Goal: Task Accomplishment & Management: Use online tool/utility

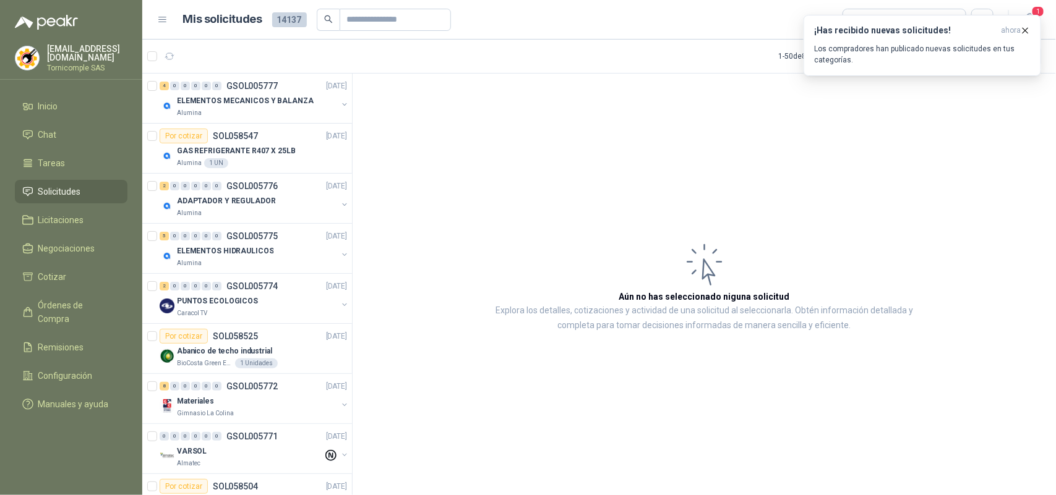
click at [60, 186] on span "Solicitudes" at bounding box center [59, 192] width 43 height 14
drag, startPoint x: 60, startPoint y: 186, endPoint x: 59, endPoint y: 118, distance: 68.0
click at [59, 185] on span "Solicitudes" at bounding box center [59, 192] width 43 height 14
click at [59, 118] on ul "Inicio Chat Tareas Solicitudes Licitaciones Negociaciones Cotizar Órdenes de Co…" at bounding box center [71, 258] width 142 height 327
click at [916, 45] on p "Los compradores han publicado nuevas solicitudes en tus categorías." at bounding box center [922, 54] width 216 height 22
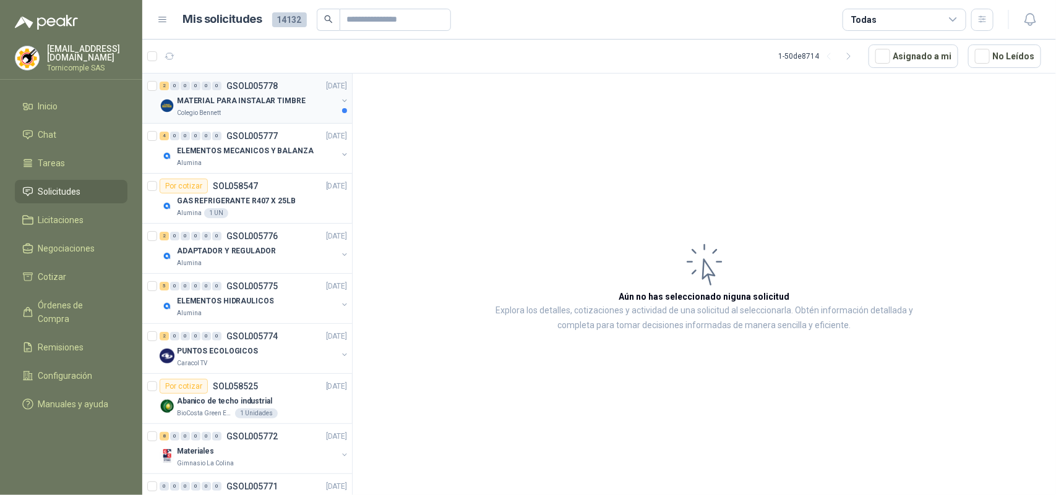
click at [280, 119] on div "2 0 0 0 0 0 GSOL005778 [DATE] MATERIAL PARA INSTALAR TIMBRE Colegio [PERSON_NAM…" at bounding box center [247, 99] width 210 height 50
click at [280, 107] on div "MATERIAL PARA INSTALAR TIMBRE" at bounding box center [257, 100] width 160 height 15
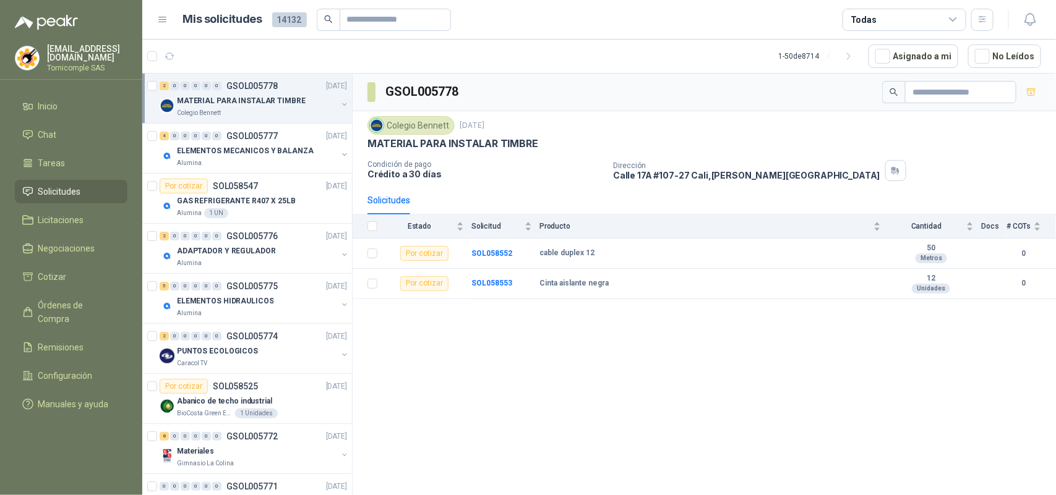
click at [761, 358] on div "GSOL005778 Colegio [PERSON_NAME] [DATE] MATERIAL PARA INSTALAR TIMBRE Condición…" at bounding box center [704, 287] width 703 height 426
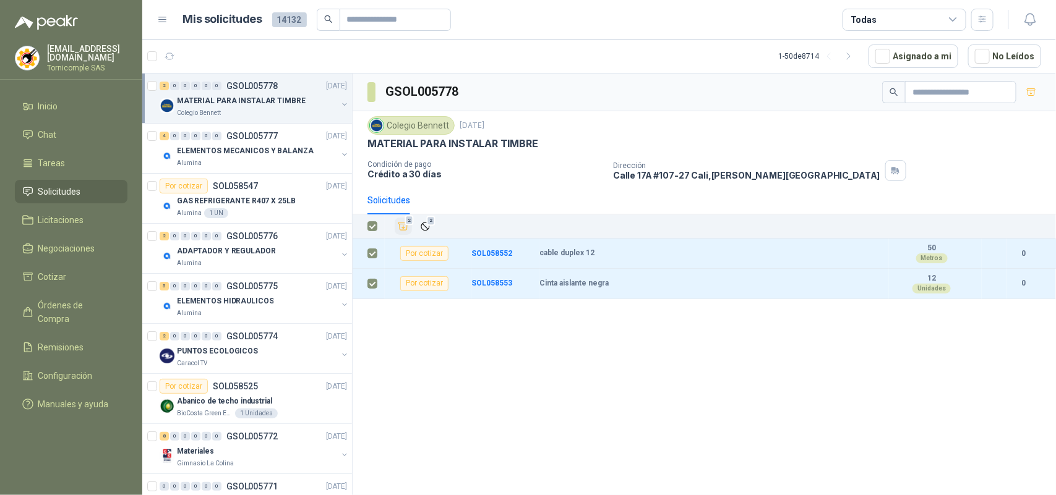
click at [402, 228] on icon "Añadir" at bounding box center [403, 226] width 11 height 11
click at [112, 280] on li "Cotizar 2" at bounding box center [71, 277] width 98 height 14
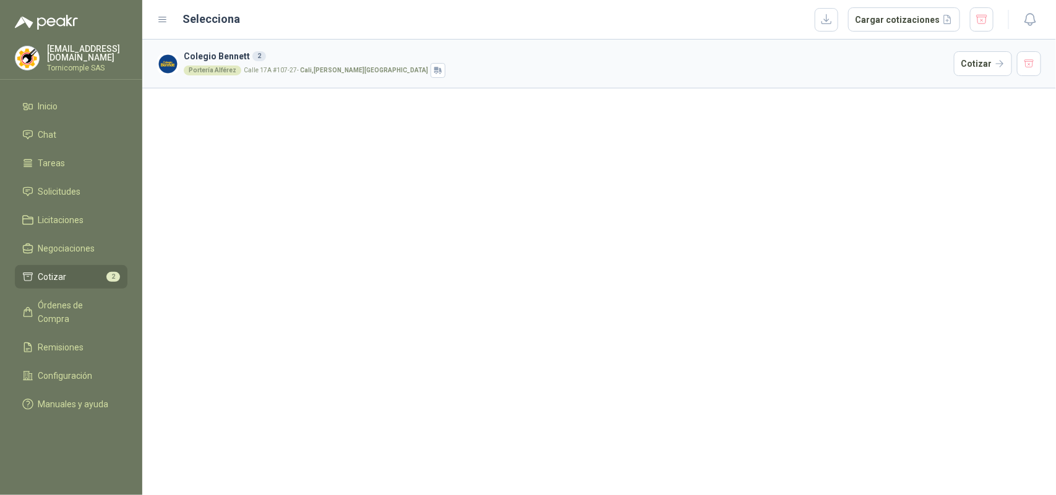
click at [953, 72] on article "Colegio [PERSON_NAME] 2 Portería Alférez [STREET_ADDRESS][PERSON_NAME] Cotizar" at bounding box center [599, 64] width 914 height 49
click at [968, 62] on button "Cotizar" at bounding box center [983, 63] width 58 height 25
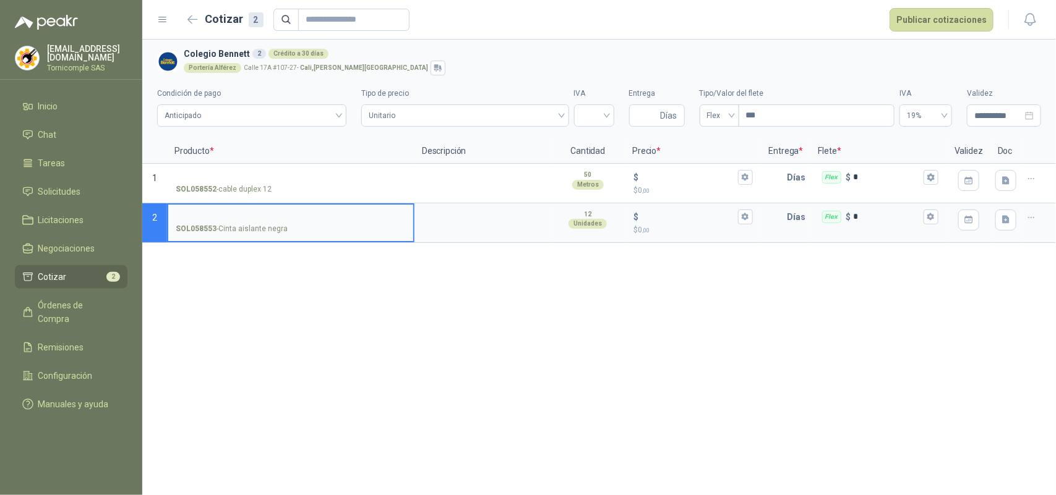
click at [195, 288] on div "**********" at bounding box center [599, 268] width 914 height 456
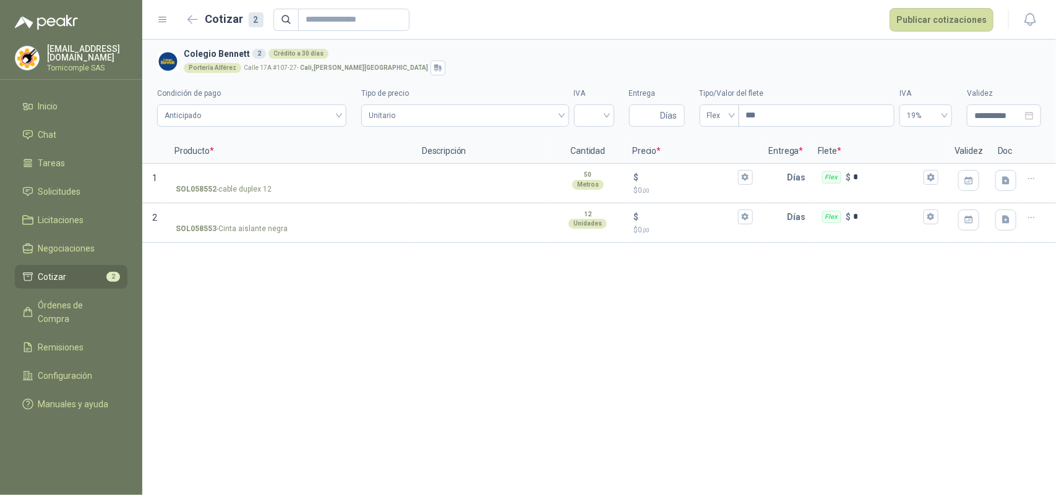
click at [93, 274] on li "Cotizar 2" at bounding box center [71, 277] width 98 height 14
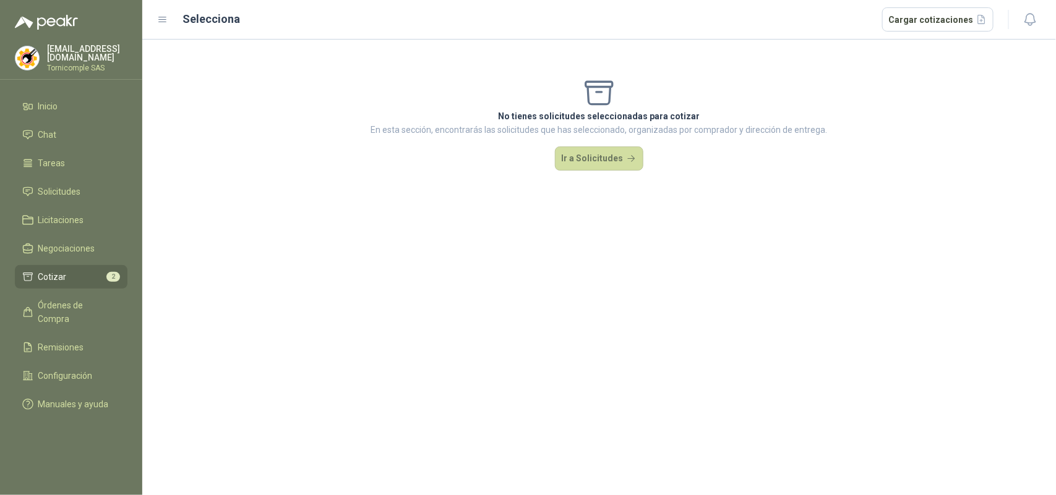
drag, startPoint x: 93, startPoint y: 274, endPoint x: 82, endPoint y: 19, distance: 255.1
click at [95, 265] on link "Cotizar 2" at bounding box center [71, 277] width 113 height 24
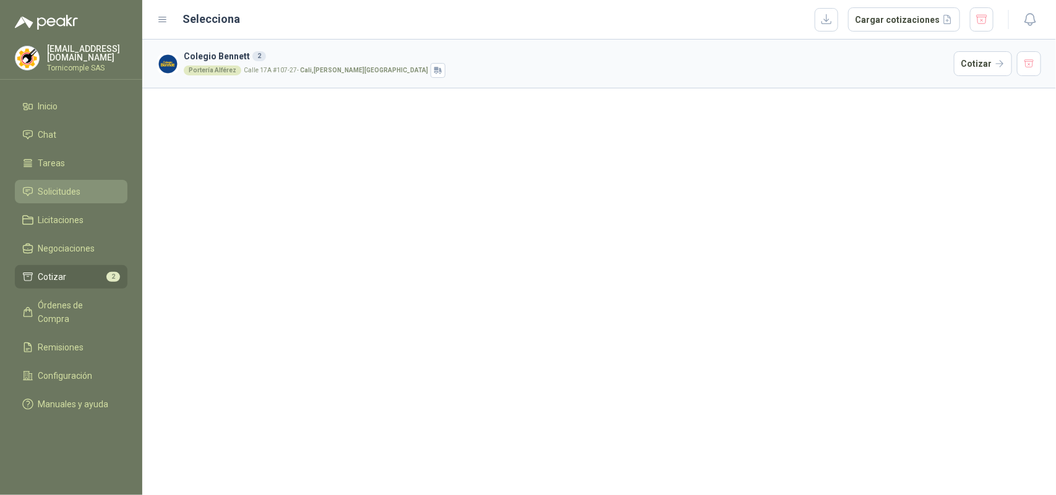
drag, startPoint x: 73, startPoint y: 204, endPoint x: 73, endPoint y: 196, distance: 8.0
click at [73, 202] on ul "Inicio Chat Tareas Solicitudes Licitaciones Negociaciones Cotizar 2 Órdenes de …" at bounding box center [71, 258] width 142 height 327
click at [72, 192] on span "Solicitudes" at bounding box center [59, 192] width 43 height 14
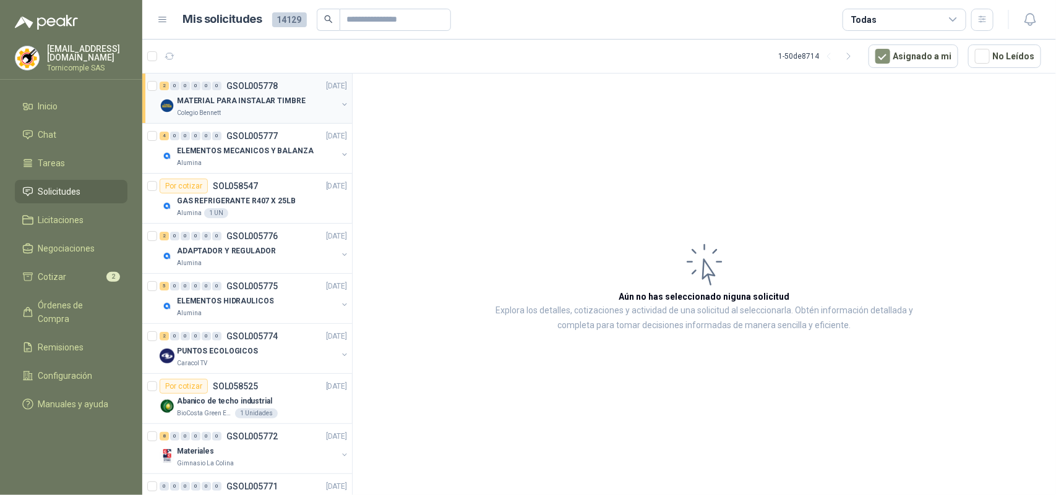
click at [263, 106] on p "MATERIAL PARA INSTALAR TIMBRE" at bounding box center [241, 101] width 129 height 12
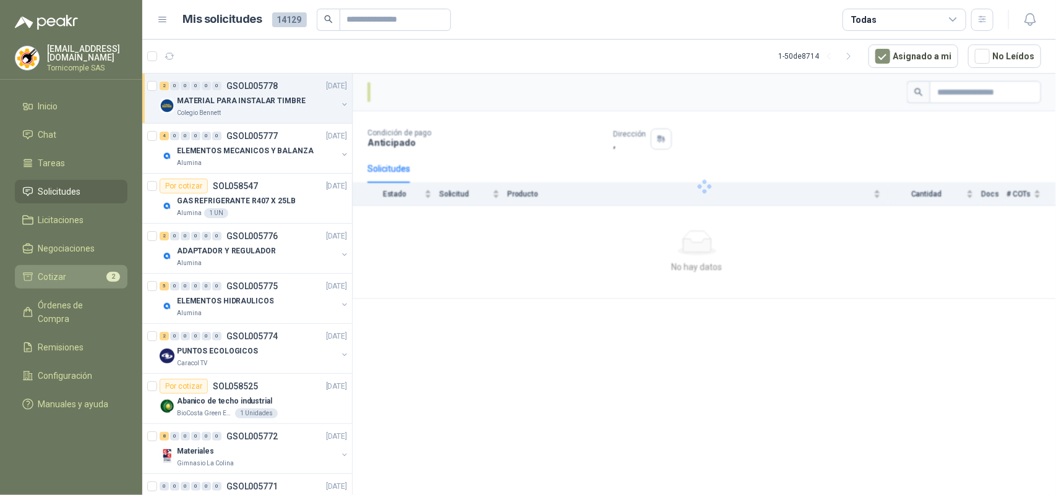
click at [51, 274] on span "Cotizar" at bounding box center [52, 277] width 28 height 14
